Goal: Transaction & Acquisition: Purchase product/service

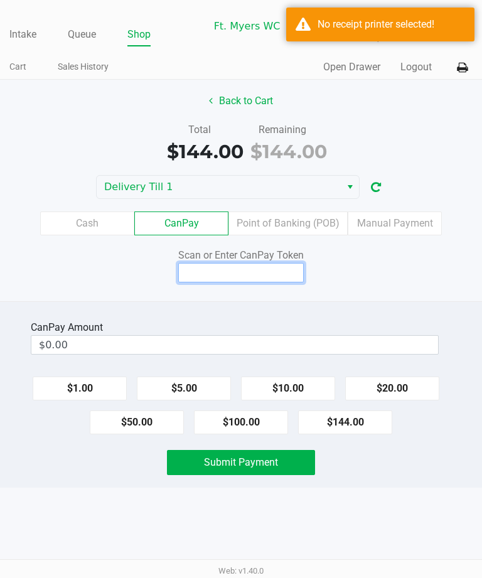
click at [273, 266] on input at bounding box center [241, 272] width 126 height 19
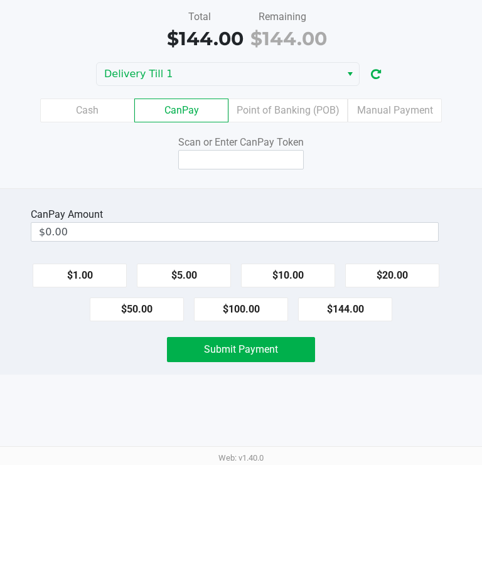
click at [369, 411] on button "$144.00" at bounding box center [345, 423] width 94 height 24
type input "$144.00"
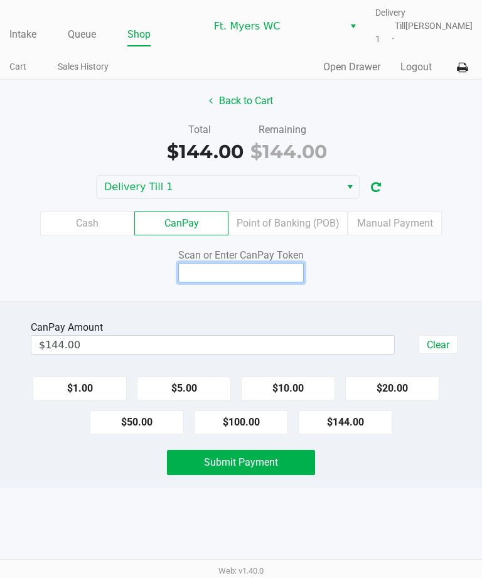
click at [283, 263] on input at bounding box center [241, 272] width 126 height 19
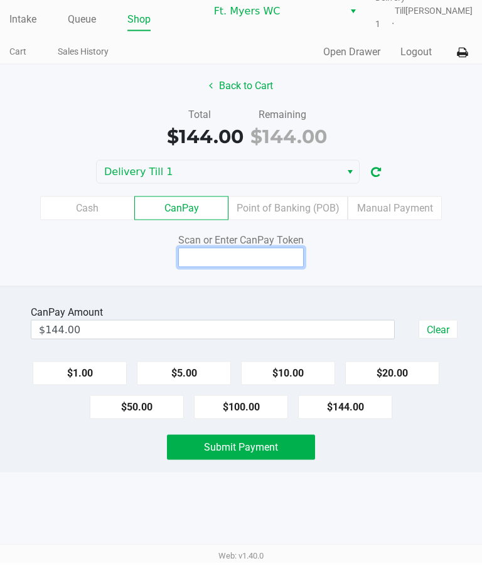
scroll to position [0, 0]
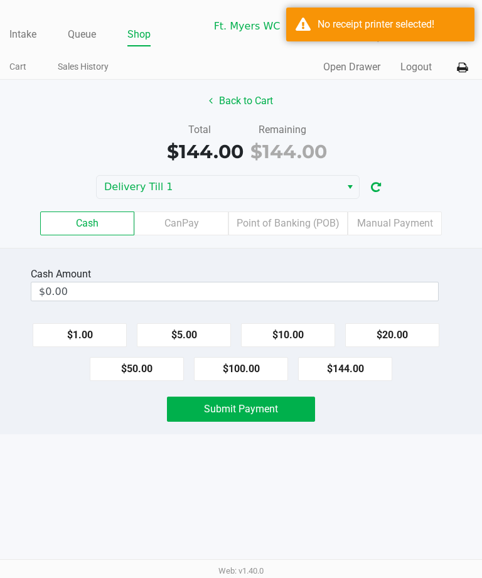
click at [213, 221] on label "CanPay" at bounding box center [181, 224] width 94 height 24
click at [0, 0] on 2 "CanPay" at bounding box center [0, 0] width 0 height 0
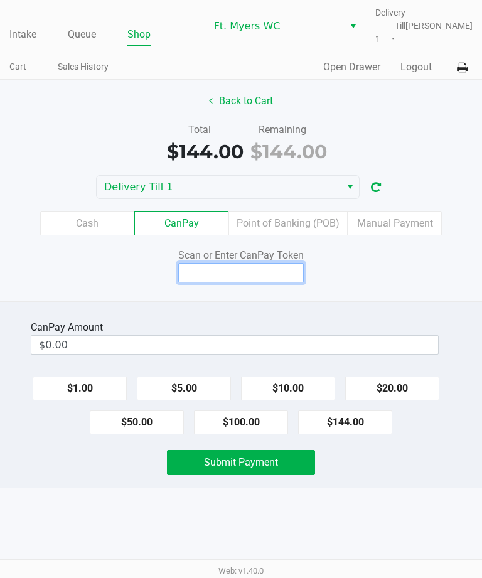
click at [262, 267] on input at bounding box center [241, 272] width 126 height 19
type input "X"
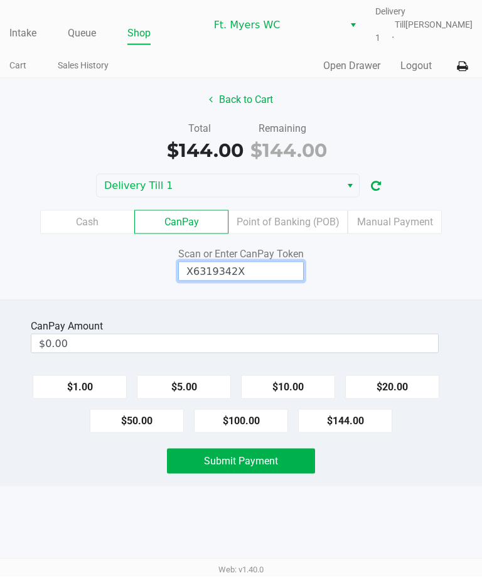
type input "X6319342X"
click at [394, 274] on div "Scan or Enter CanPay Token X6319342X" at bounding box center [241, 265] width 501 height 35
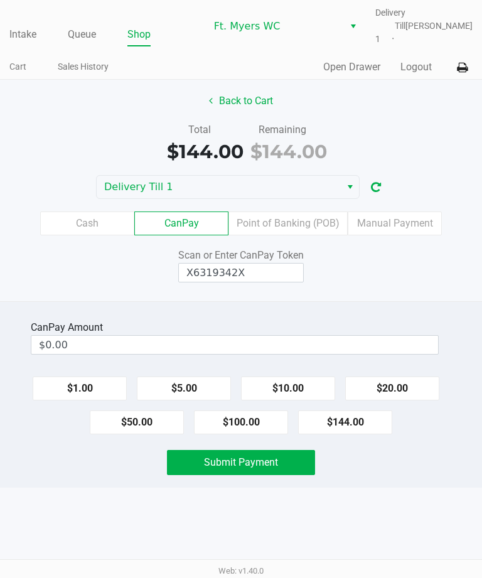
click at [289, 469] on button "Submit Payment" at bounding box center [241, 462] width 148 height 25
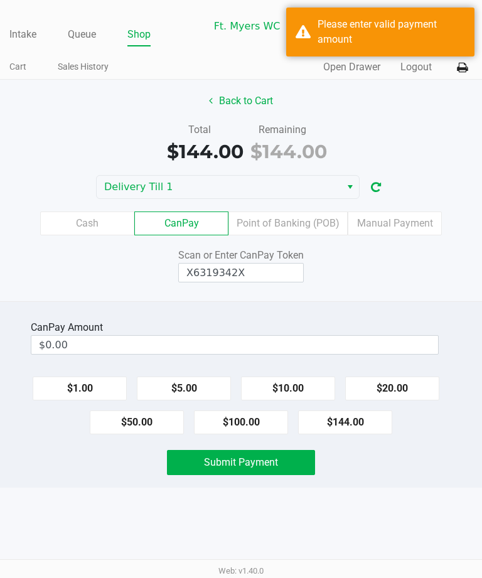
click at [347, 421] on button "$144.00" at bounding box center [345, 423] width 94 height 24
type input "$144.00"
click at [278, 453] on button "Submit Payment" at bounding box center [241, 462] width 148 height 25
